Goal: Task Accomplishment & Management: Use online tool/utility

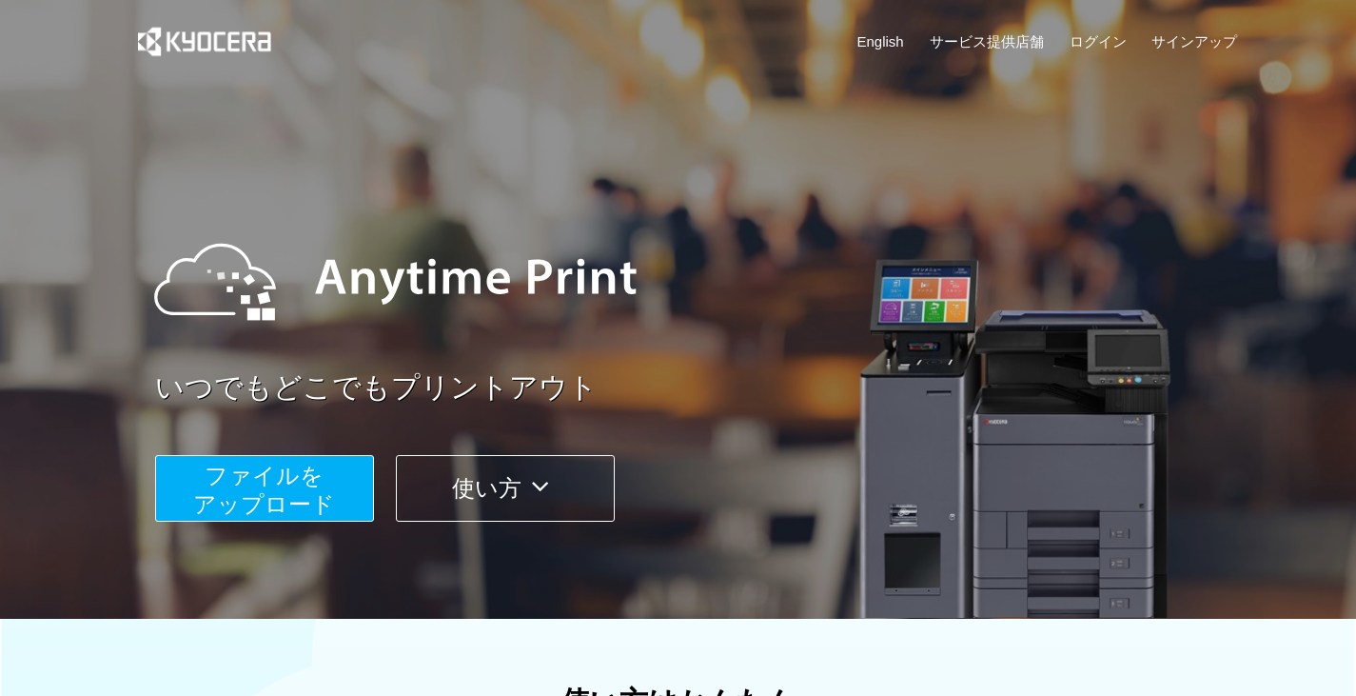
click at [333, 489] on button "ファイルを ​​アップロード" at bounding box center [264, 488] width 219 height 67
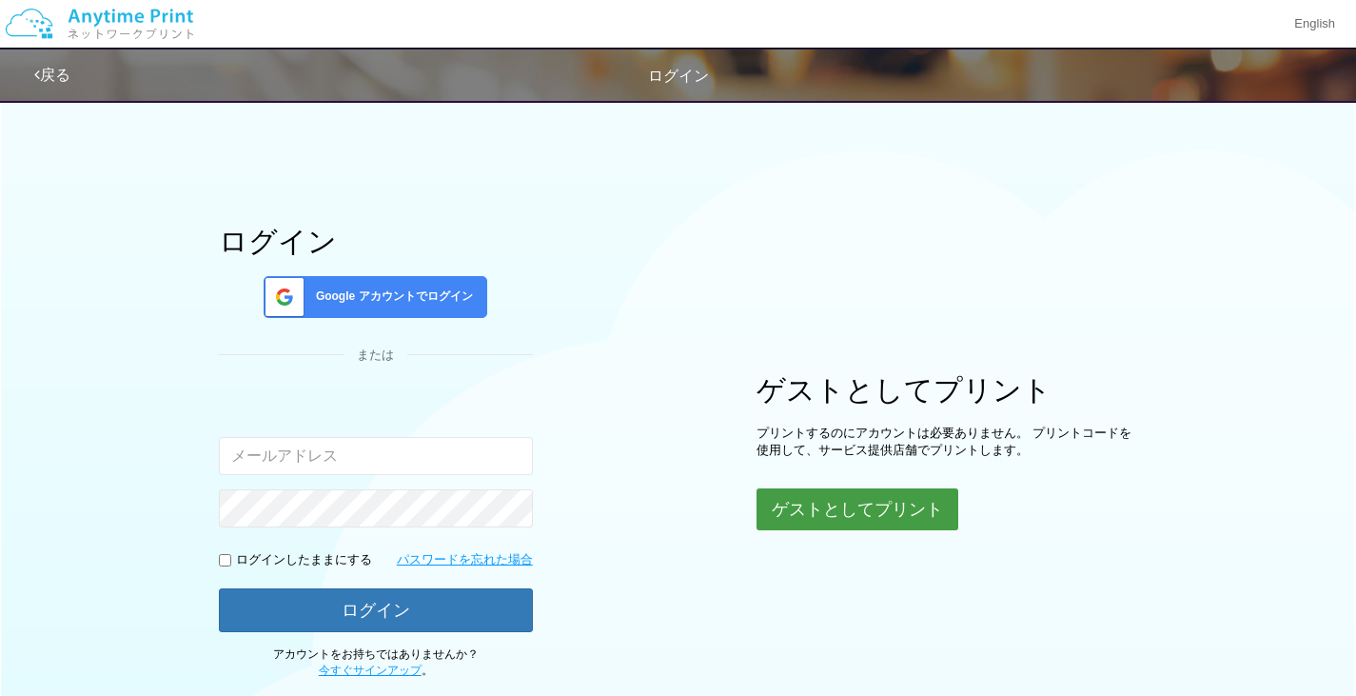
click at [761, 512] on button "ゲストとしてプリント" at bounding box center [858, 509] width 202 height 42
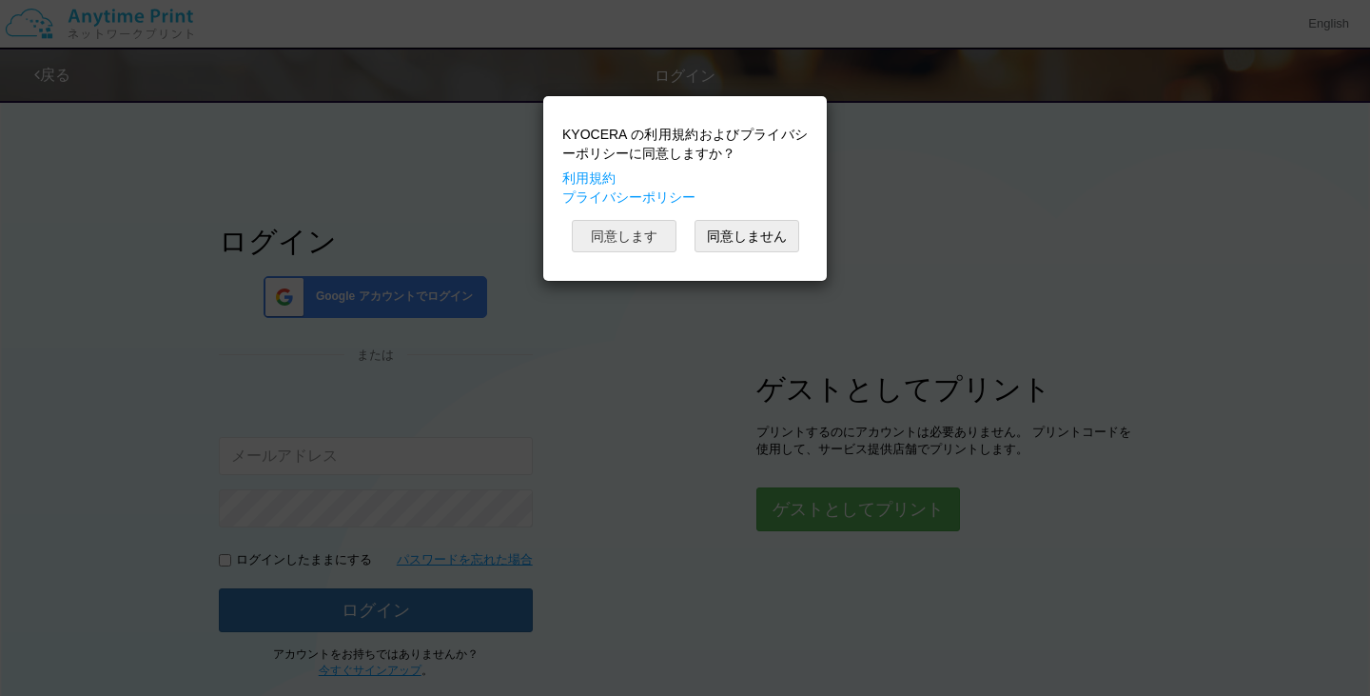
click at [640, 239] on button "同意します" at bounding box center [624, 236] width 105 height 32
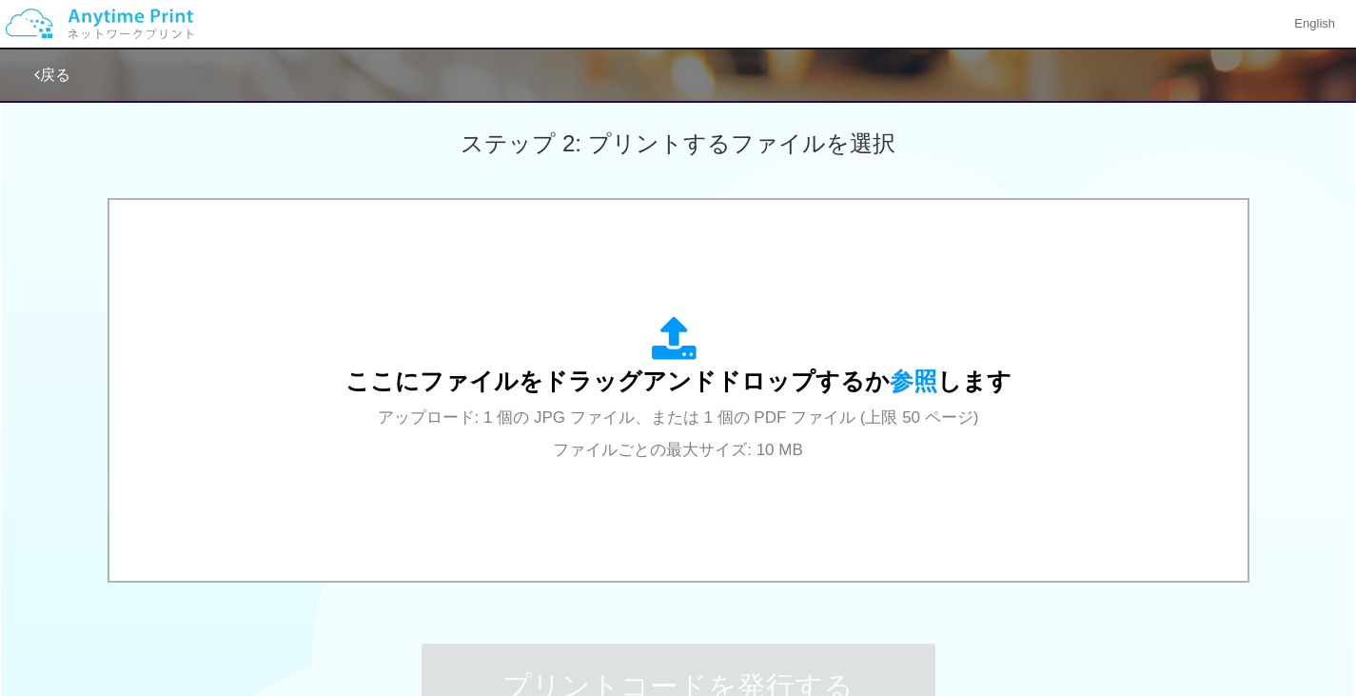
scroll to position [525, 0]
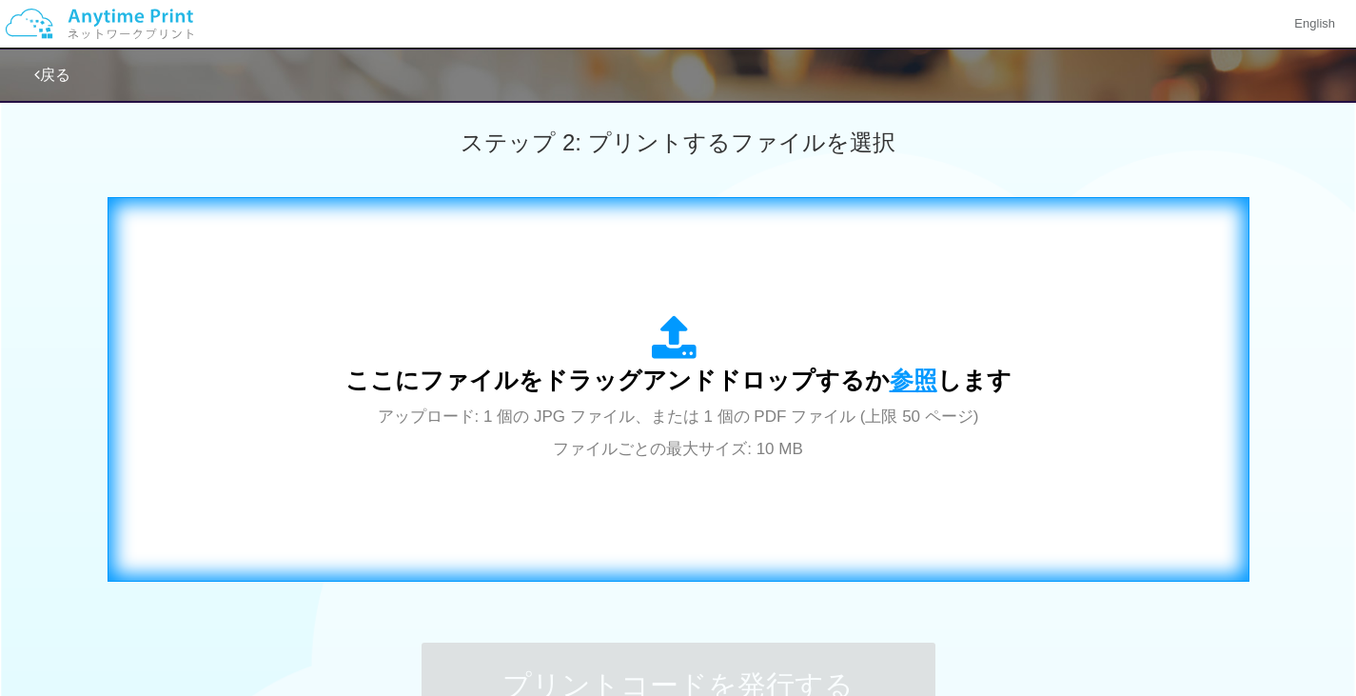
click at [904, 380] on span "参照" at bounding box center [914, 379] width 48 height 27
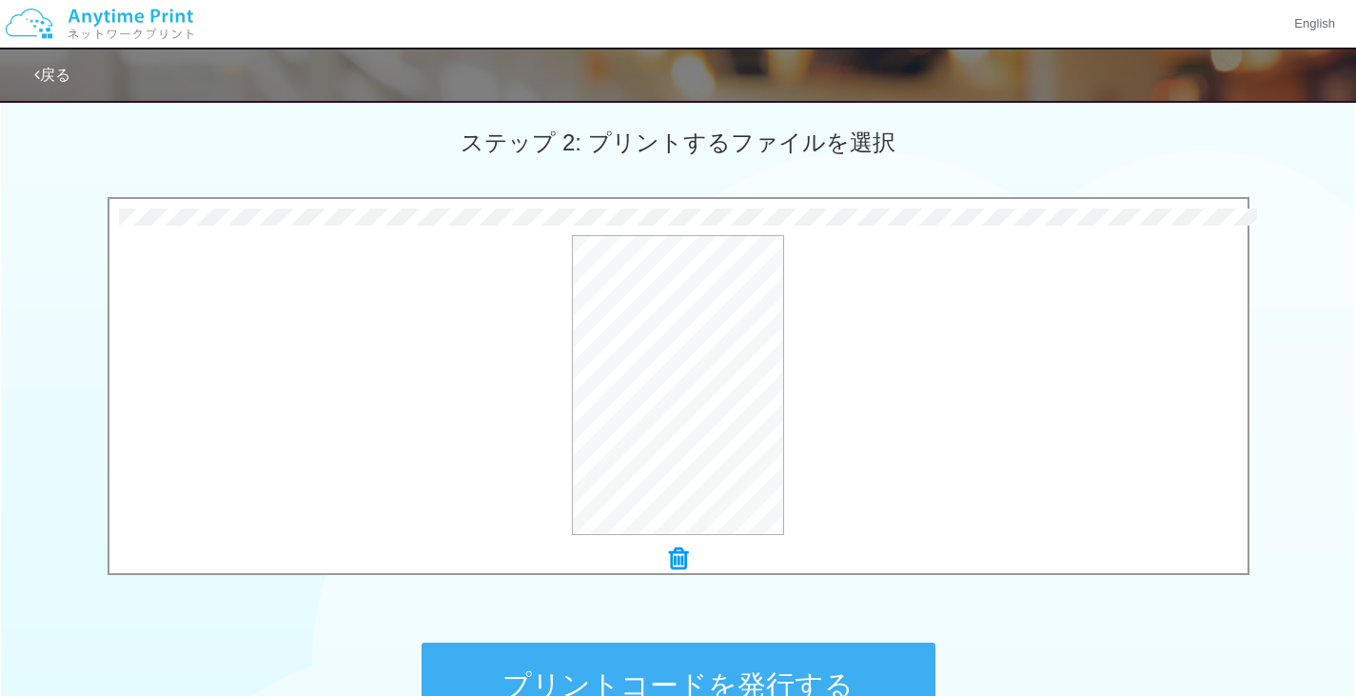
click at [733, 673] on button "プリントコードを発行する" at bounding box center [679, 685] width 514 height 86
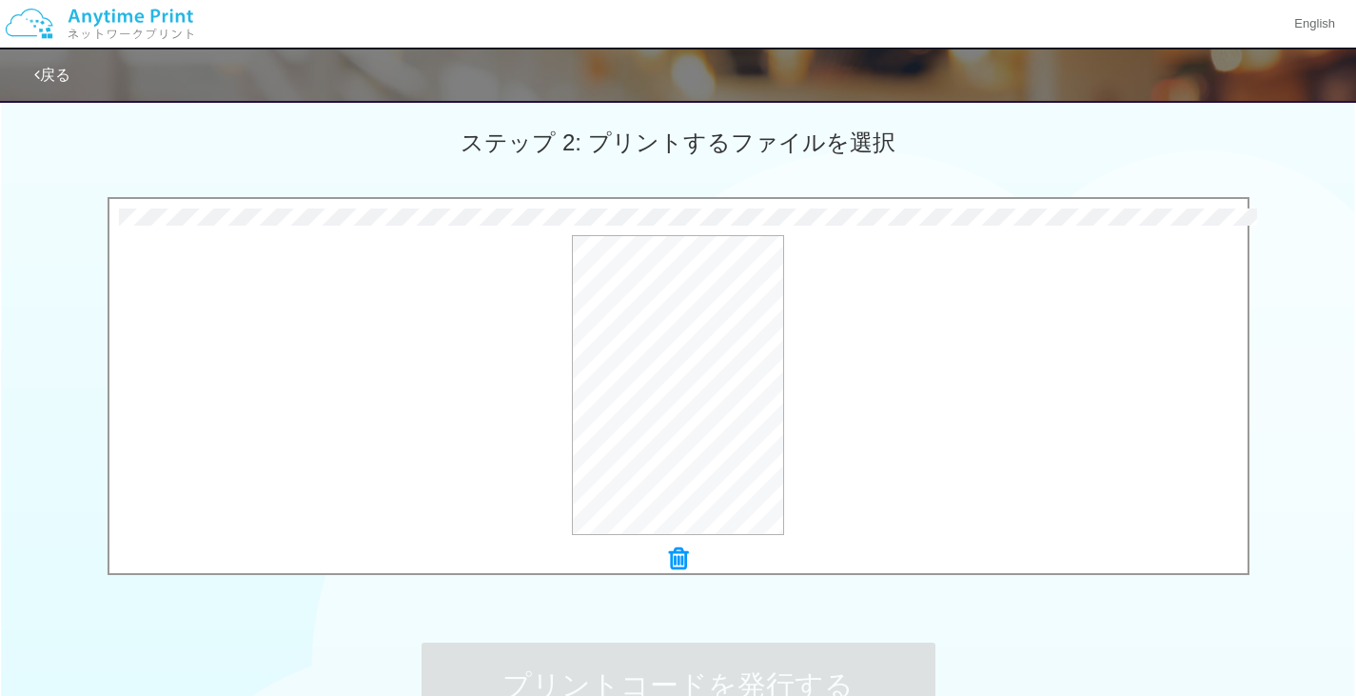
scroll to position [0, 0]
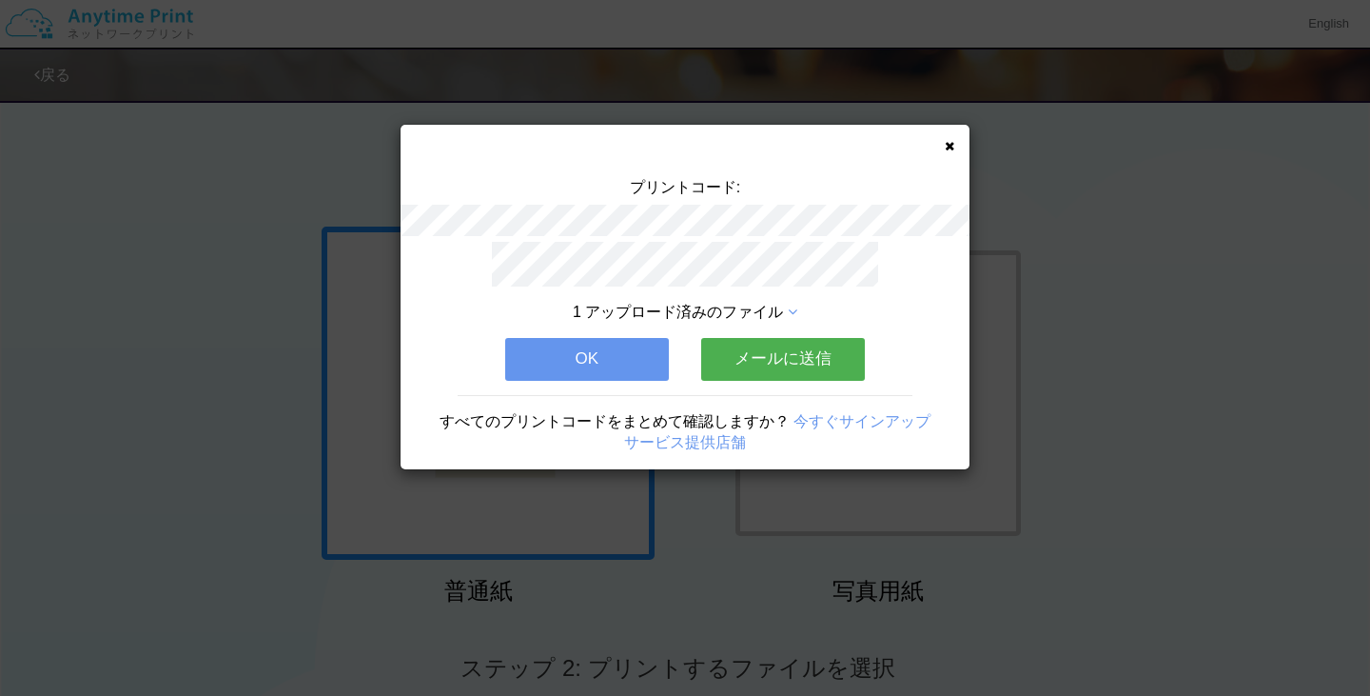
click at [753, 364] on button "メールに送信" at bounding box center [783, 359] width 164 height 42
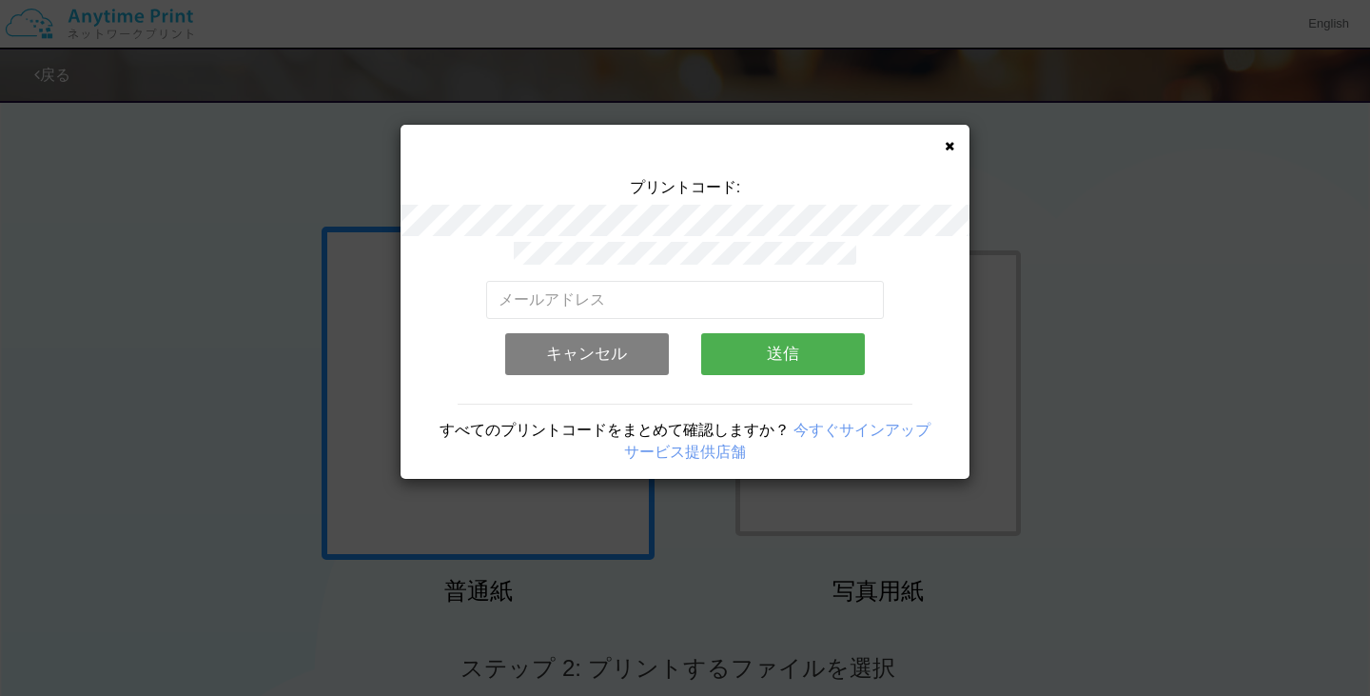
click at [756, 367] on div "有効なメールアドレスを入力してください。 このメールアドレスは、すでに別のアカウントと関連付けられています。 キャンセル 送信" at bounding box center [685, 335] width 399 height 108
click at [759, 357] on button "送信" at bounding box center [783, 354] width 164 height 42
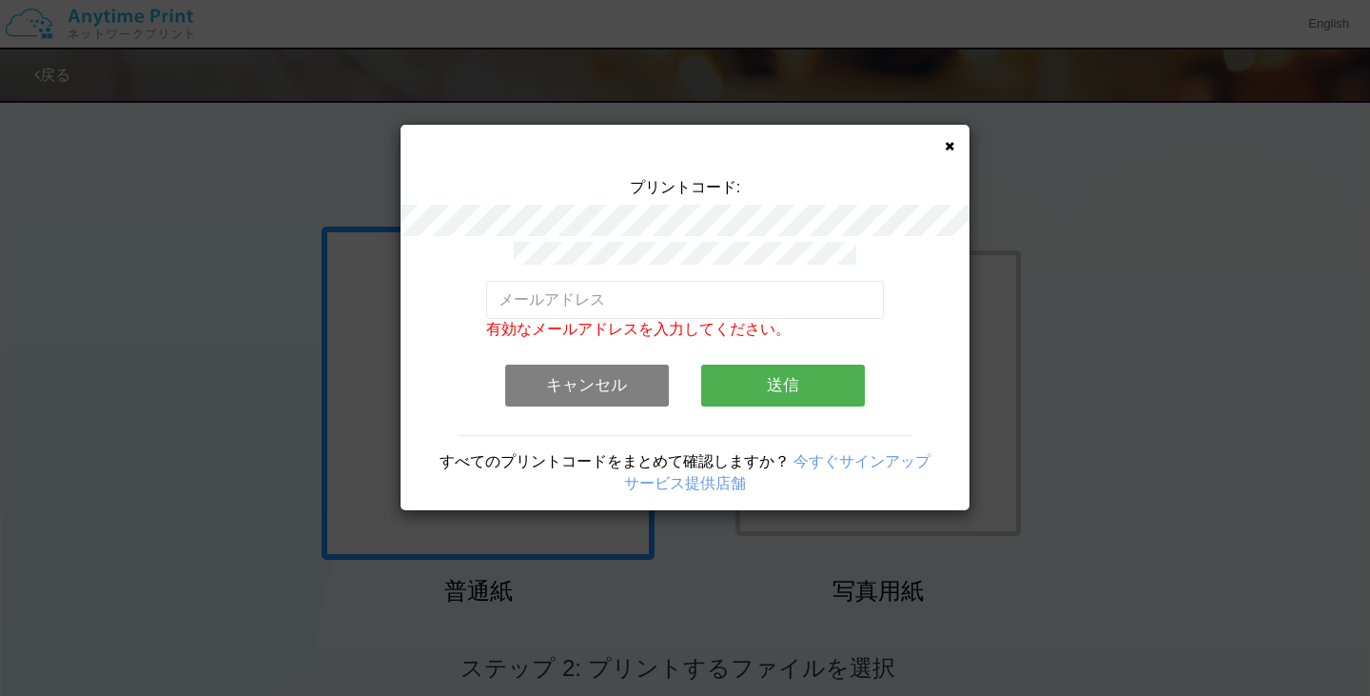
click at [615, 351] on div "有効なメールアドレスを入力してください。 このメールアドレスは、すでに別のアカウントと関連付けられています。 キャンセル 送信" at bounding box center [685, 351] width 399 height 140
click at [615, 306] on input "email" at bounding box center [685, 300] width 399 height 38
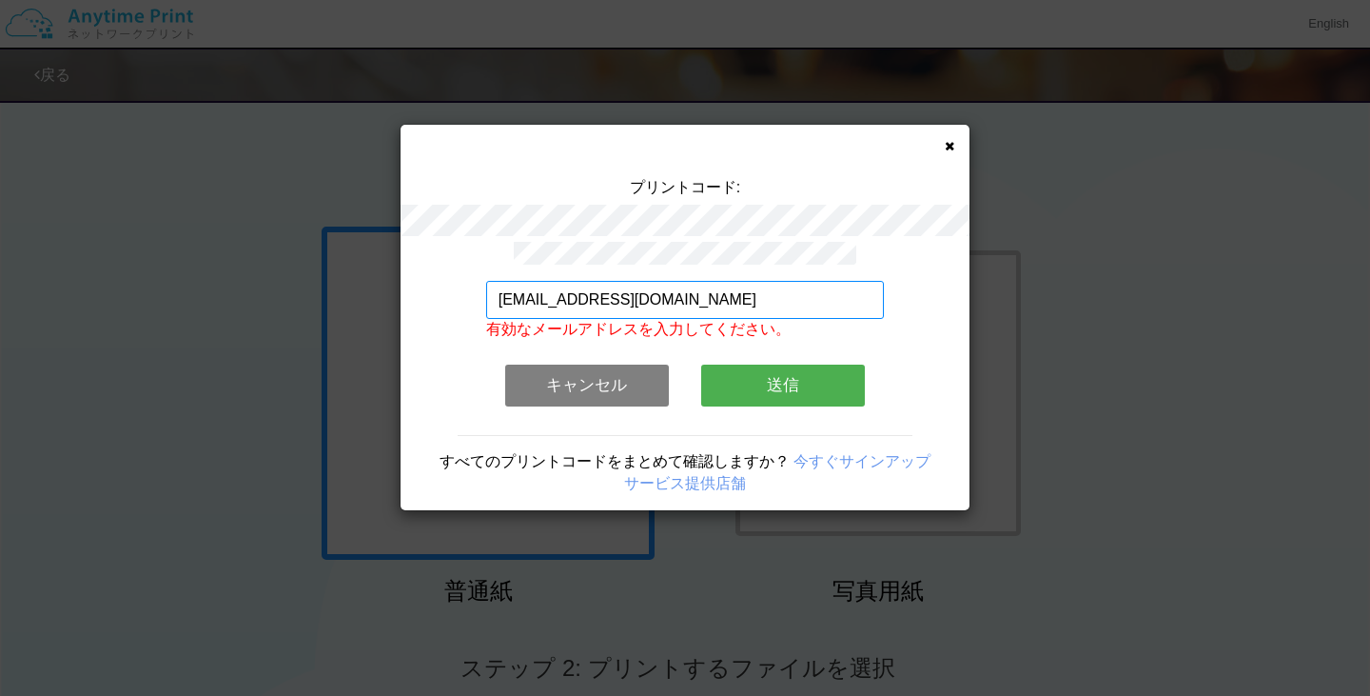
type input "[EMAIL_ADDRESS][DOMAIN_NAME]"
click at [760, 375] on button "送信" at bounding box center [783, 385] width 164 height 42
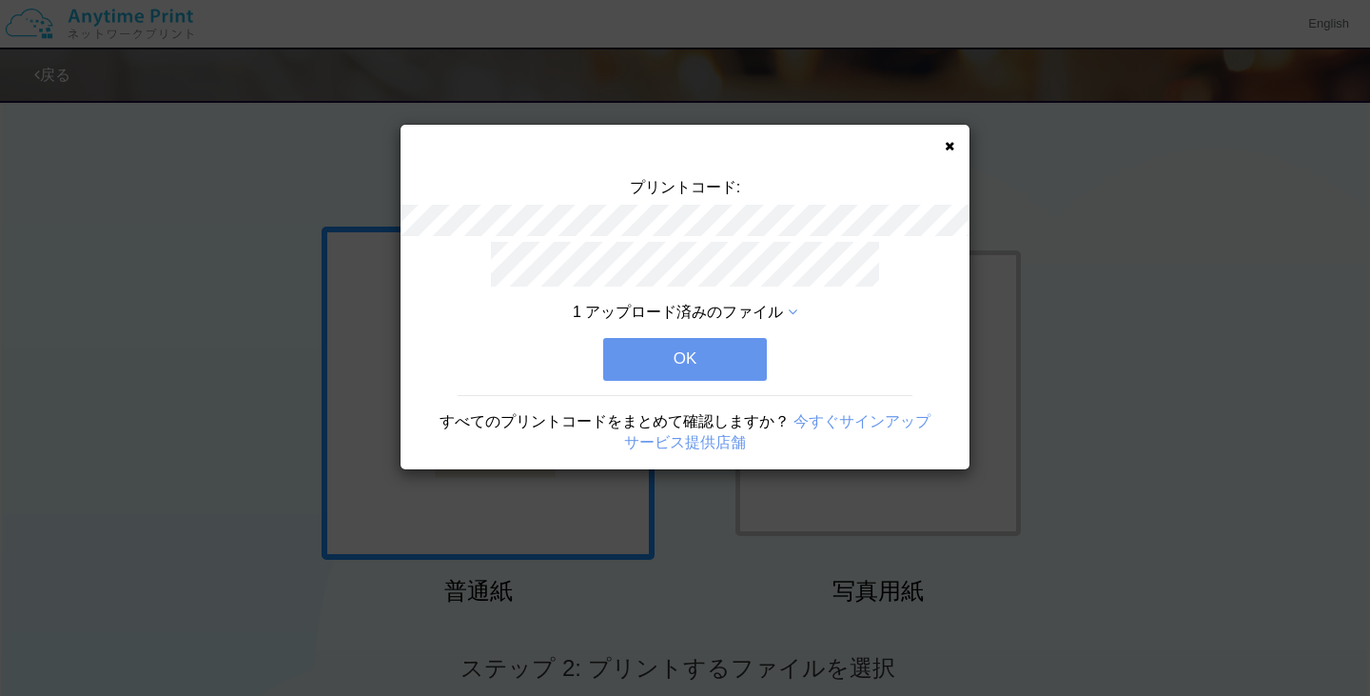
click at [756, 351] on button "OK" at bounding box center [685, 359] width 164 height 42
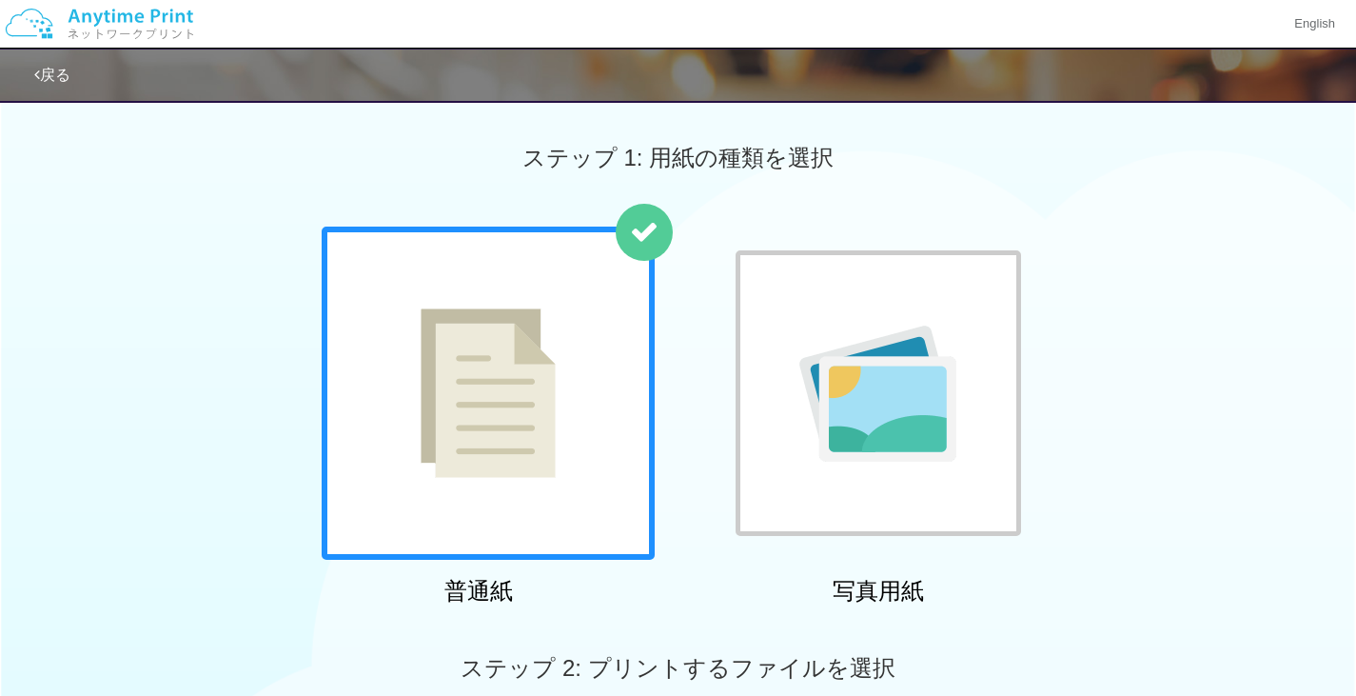
drag, startPoint x: 756, startPoint y: 351, endPoint x: 742, endPoint y: 360, distance: 15.8
